Goal: Task Accomplishment & Management: Complete application form

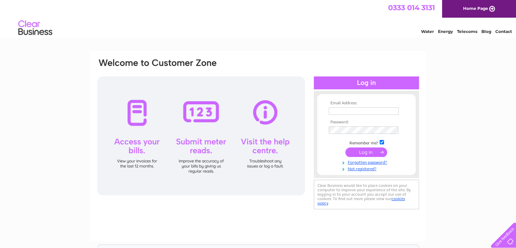
type input "[PERSON_NAME][EMAIL_ADDRESS][DOMAIN_NAME]"
click at [375, 152] on input "submit" at bounding box center [367, 152] width 42 height 10
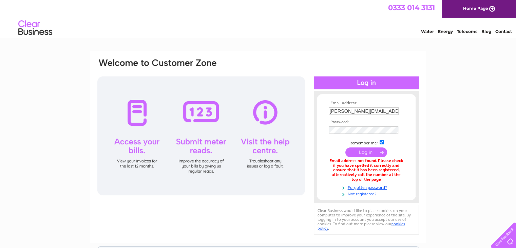
click at [367, 192] on link "Not registered?" at bounding box center [367, 193] width 77 height 6
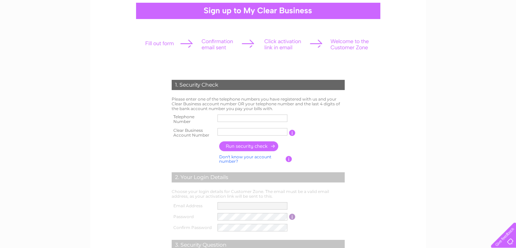
scroll to position [68, 0]
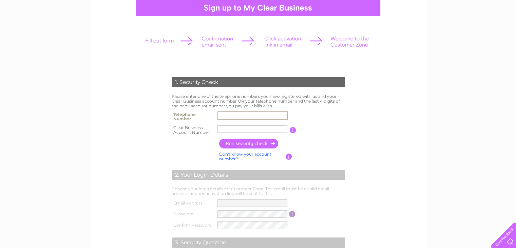
click at [229, 113] on input "text" at bounding box center [253, 115] width 71 height 8
type input "07929763171"
type input "Agricultu"
drag, startPoint x: 246, startPoint y: 128, endPoint x: 163, endPoint y: 139, distance: 84.3
click at [163, 139] on div "1. Security Check Please enter one of the telephone numbers you have registered…" at bounding box center [258, 187] width 205 height 234
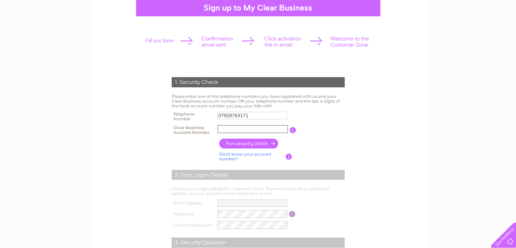
click at [223, 131] on input "text" at bounding box center [253, 129] width 71 height 8
paste input "CB1071024"
type input "CB1071024"
click at [246, 144] on input "button" at bounding box center [249, 144] width 60 height 10
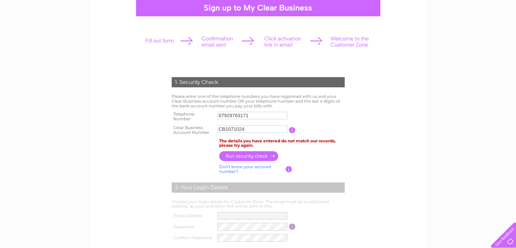
click at [250, 167] on link "Don't know your account number?" at bounding box center [245, 169] width 52 height 10
click at [221, 131] on input "text" at bounding box center [222, 128] width 9 height 7
click at [349, 125] on div "1. Security Check Please enter one of the telephone numbers you have registered…" at bounding box center [258, 193] width 205 height 247
click at [225, 131] on input "text" at bounding box center [222, 128] width 9 height 7
type input "5"
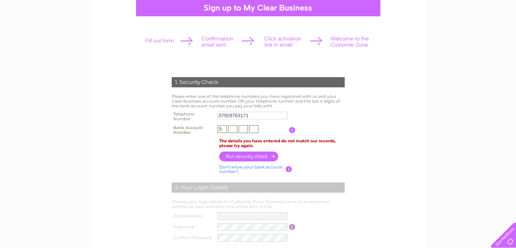
click at [231, 127] on input "text" at bounding box center [233, 129] width 10 height 8
type input "1"
click at [250, 134] on label at bounding box center [254, 134] width 72 height 2
click at [227, 133] on input "5" at bounding box center [223, 129] width 10 height 8
click at [246, 129] on input "text" at bounding box center [244, 129] width 10 height 8
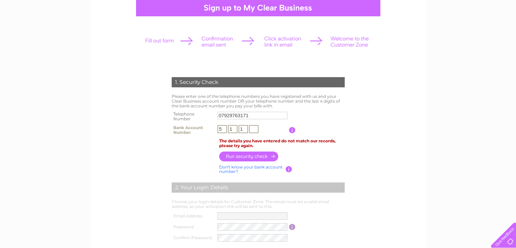
type input "1"
click at [256, 128] on input "text" at bounding box center [254, 129] width 10 height 8
type input "9"
click at [255, 156] on input "button" at bounding box center [249, 156] width 60 height 10
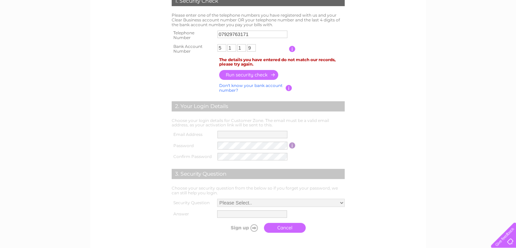
scroll to position [170, 0]
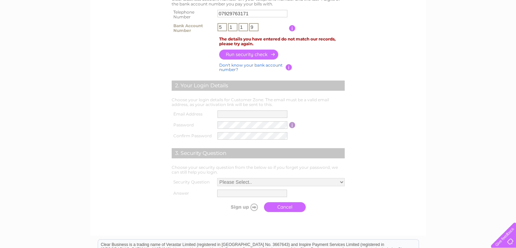
drag, startPoint x: 252, startPoint y: 27, endPoint x: 204, endPoint y: 34, distance: 48.0
click at [204, 34] on tr "Bank Account Number 5 1 1 9 The last 4 digits of the bank account number you pa…" at bounding box center [258, 28] width 177 height 14
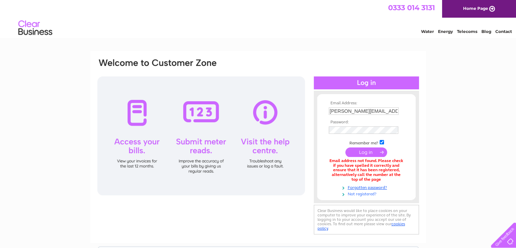
click at [369, 194] on link "Not registered?" at bounding box center [367, 193] width 77 height 6
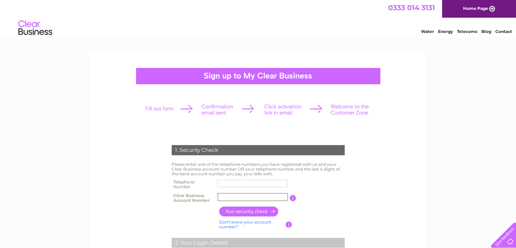
click at [227, 200] on input "text" at bounding box center [253, 197] width 71 height 8
paste input "1071024"
type input "1071024"
click at [231, 183] on input "text" at bounding box center [253, 183] width 70 height 7
type input "07929763171"
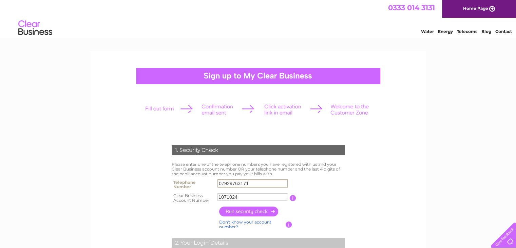
click at [240, 212] on input "button" at bounding box center [249, 211] width 60 height 10
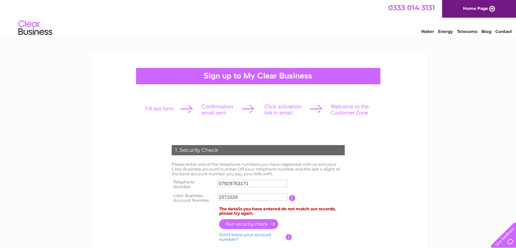
click at [409, 6] on span "0333 014 3131" at bounding box center [411, 7] width 47 height 8
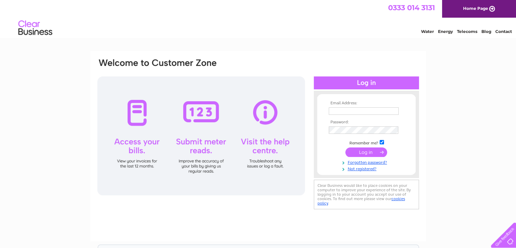
type input "[PERSON_NAME][EMAIL_ADDRESS][DOMAIN_NAME]"
click at [371, 153] on input "submit" at bounding box center [367, 152] width 42 height 10
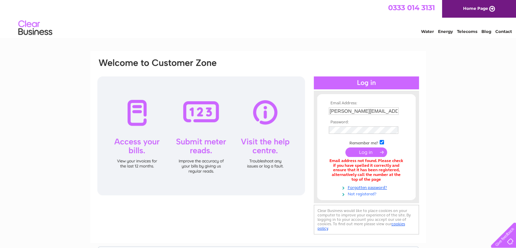
click at [372, 191] on link "Not registered?" at bounding box center [367, 193] width 77 height 6
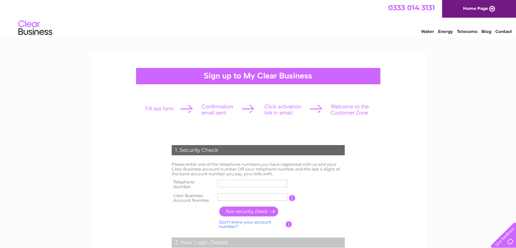
click at [227, 183] on input "text" at bounding box center [253, 183] width 70 height 7
type input "07929763171"
type input "Agricultu"
drag, startPoint x: 245, startPoint y: 199, endPoint x: 182, endPoint y: 203, distance: 63.3
click at [181, 203] on tr "Clear Business Account Number Agricultu You will find your account number on th…" at bounding box center [258, 198] width 177 height 14
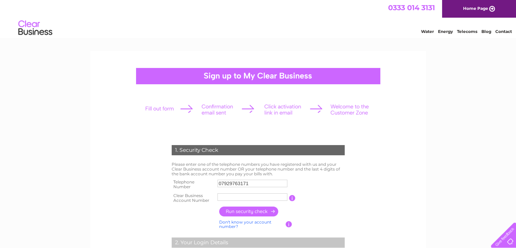
drag, startPoint x: 220, startPoint y: 197, endPoint x: 142, endPoint y: 203, distance: 78.7
click at [231, 197] on input "text" at bounding box center [253, 197] width 71 height 8
paste input "1071024"
type input "1071024"
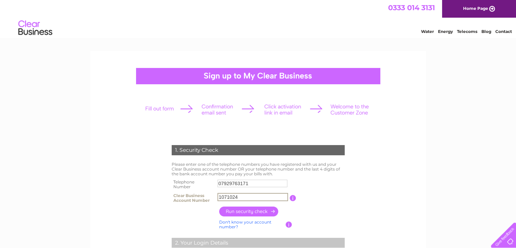
click at [249, 213] on input "button" at bounding box center [249, 211] width 60 height 10
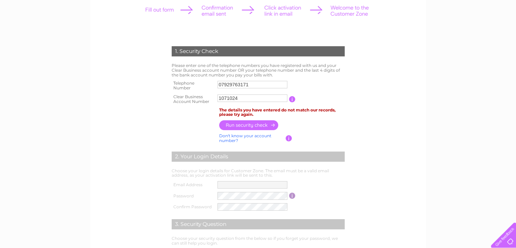
scroll to position [102, 0]
